Goal: Navigation & Orientation: Find specific page/section

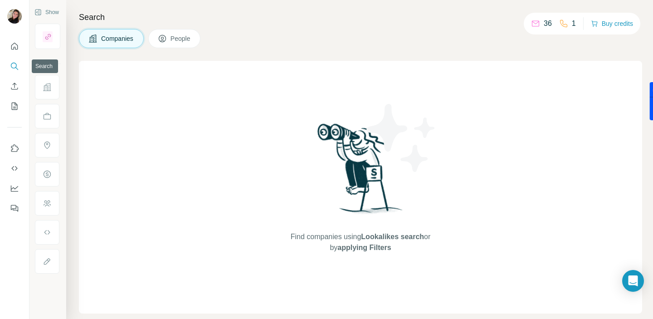
click at [12, 66] on icon "Search" at bounding box center [14, 66] width 9 height 9
click at [15, 65] on icon "Search" at bounding box center [14, 66] width 9 height 9
click at [15, 67] on icon "Search" at bounding box center [16, 68] width 3 height 3
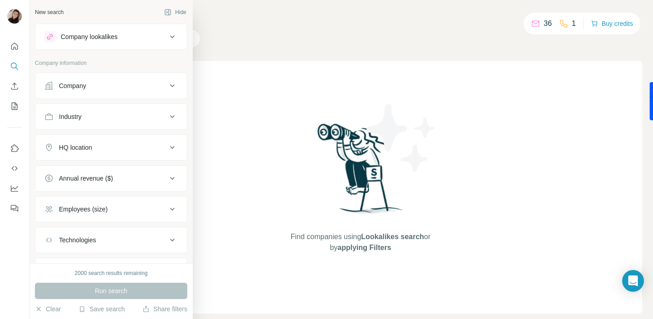
click at [43, 65] on p "Company information" at bounding box center [111, 63] width 152 height 8
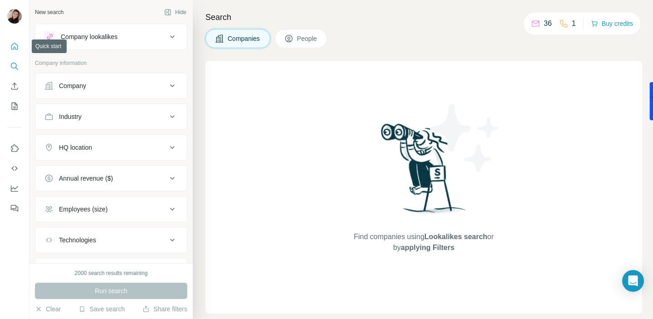
click at [15, 46] on icon "Quick start" at bounding box center [14, 46] width 9 height 9
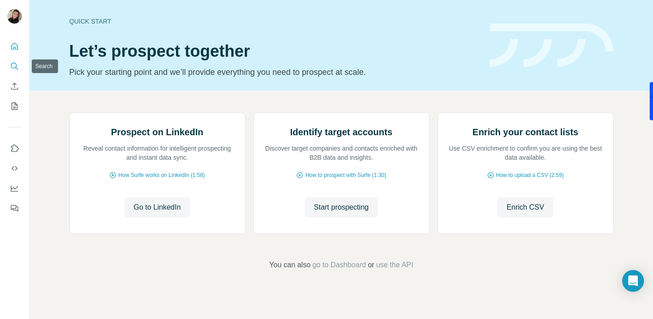
click at [13, 64] on icon "Search" at bounding box center [14, 66] width 9 height 9
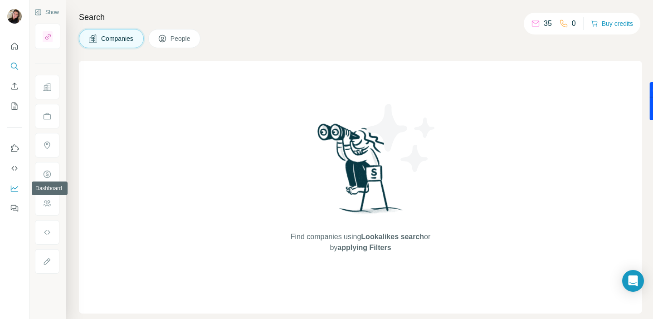
click at [14, 187] on icon "Dashboard" at bounding box center [14, 188] width 9 height 9
